Goal: Navigation & Orientation: Go to known website

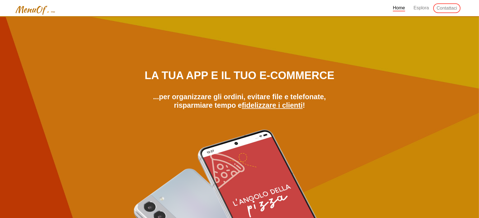
click at [398, 7] on span "Home" at bounding box center [399, 8] width 12 height 6
click at [30, 10] on img at bounding box center [35, 10] width 42 height 11
click at [39, 10] on img at bounding box center [35, 10] width 42 height 11
